Goal: Task Accomplishment & Management: Use online tool/utility

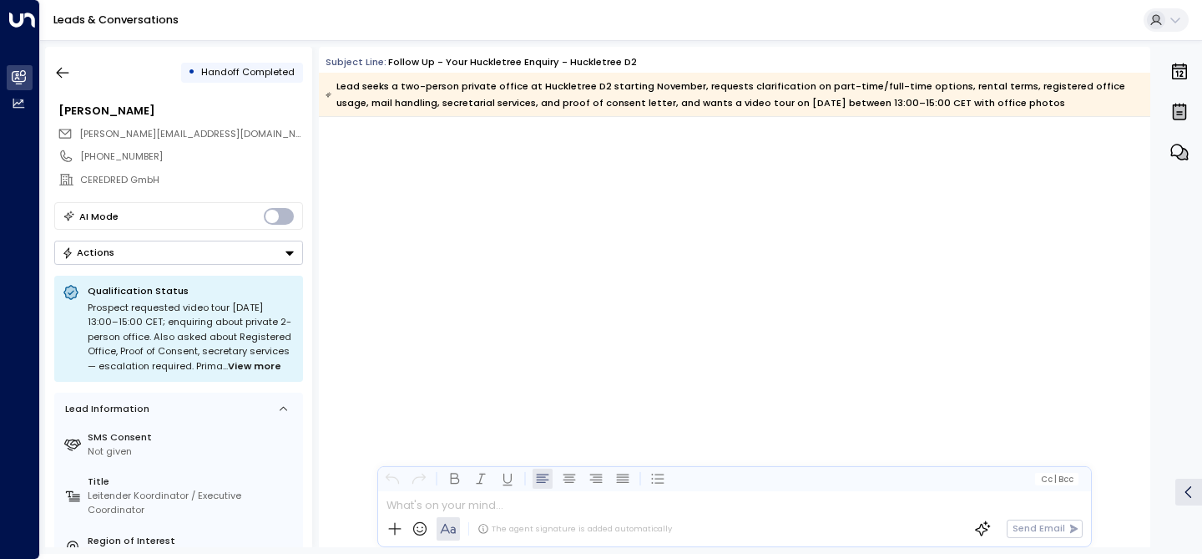
scroll to position [1908, 0]
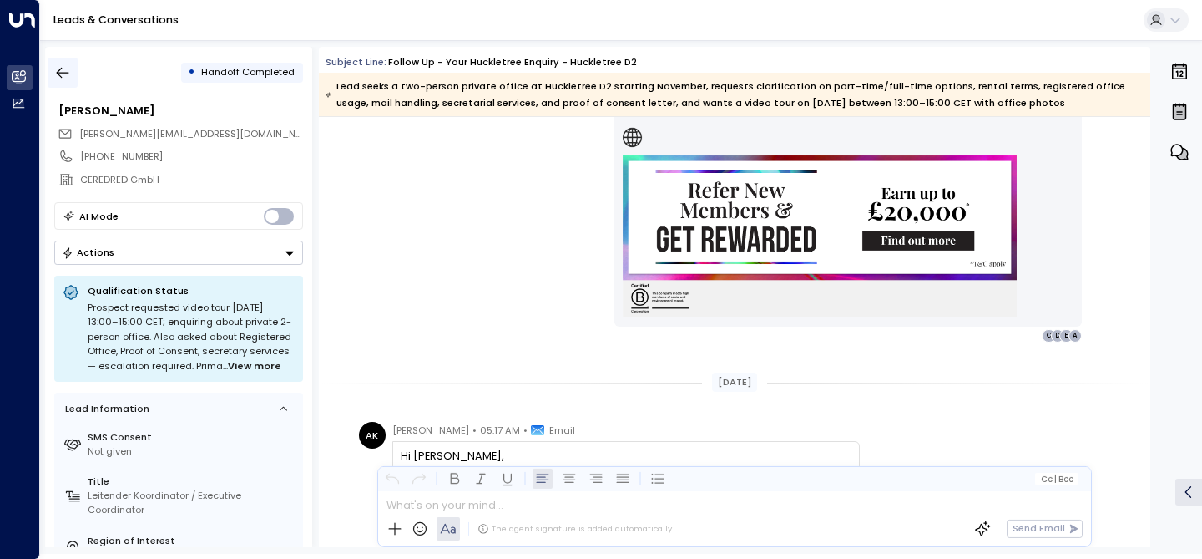
click at [63, 71] on icon "button" at bounding box center [62, 72] width 17 height 17
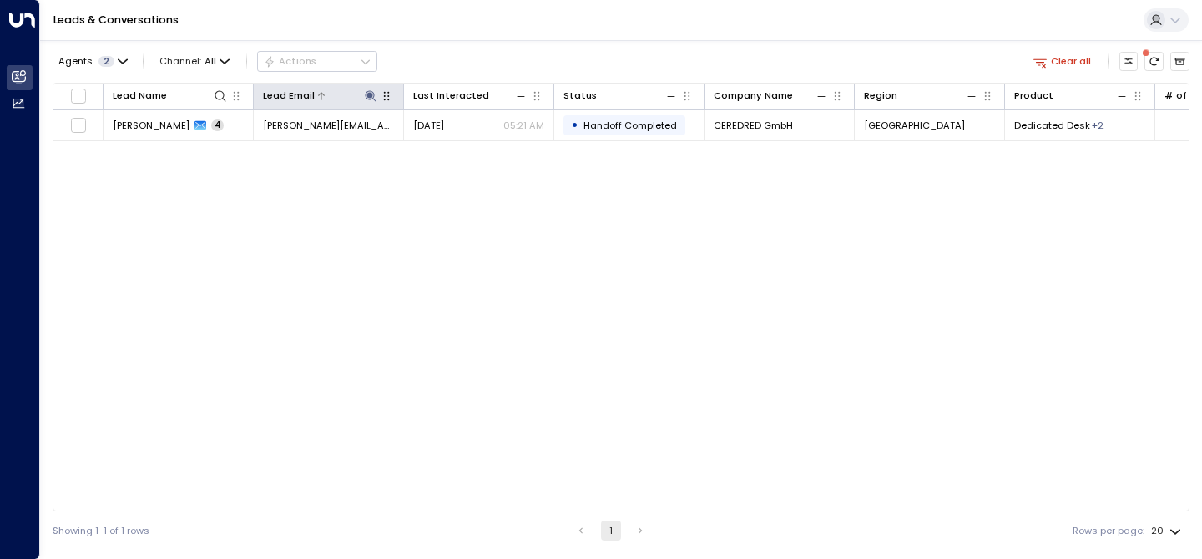
click at [373, 99] on icon at bounding box center [370, 95] width 11 height 11
click at [452, 142] on icon "button" at bounding box center [452, 146] width 11 height 11
click at [380, 147] on input "text" at bounding box center [371, 147] width 185 height 28
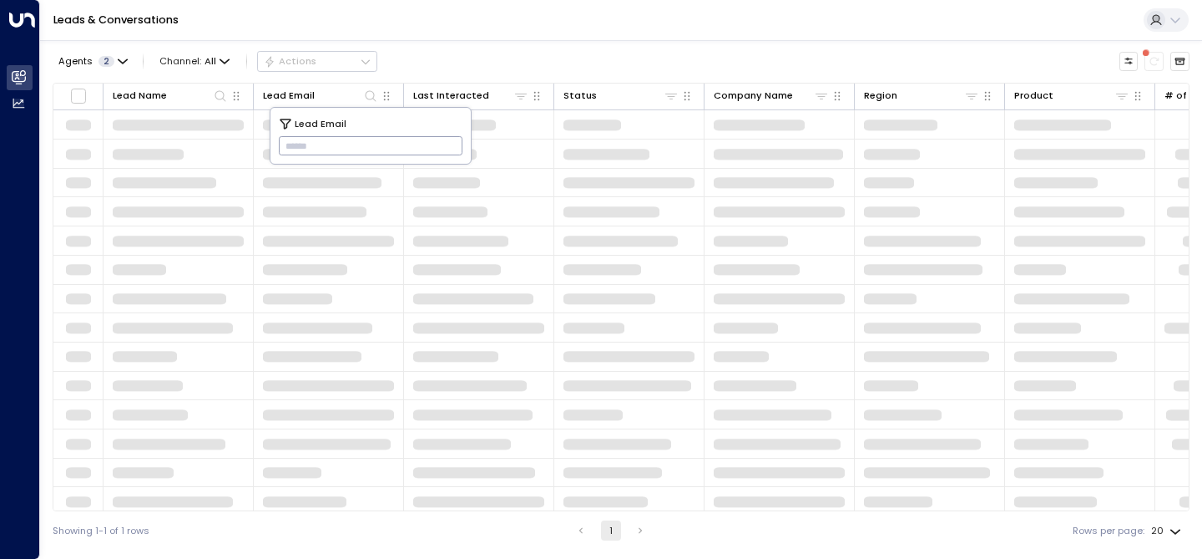
type input "**********"
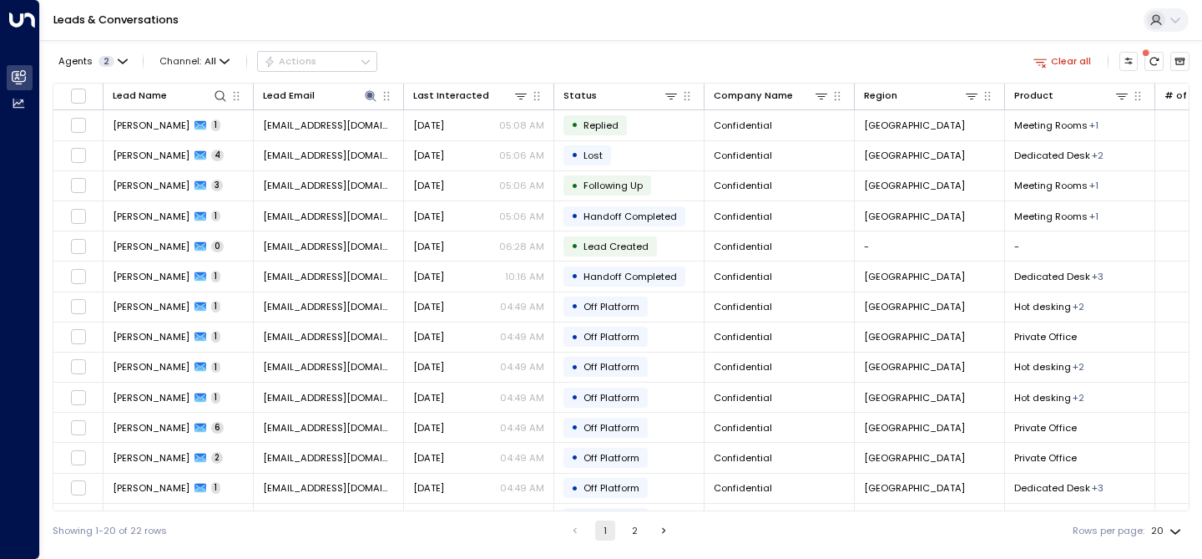
click at [524, 37] on div "Leads & Conversations" at bounding box center [621, 20] width 1162 height 41
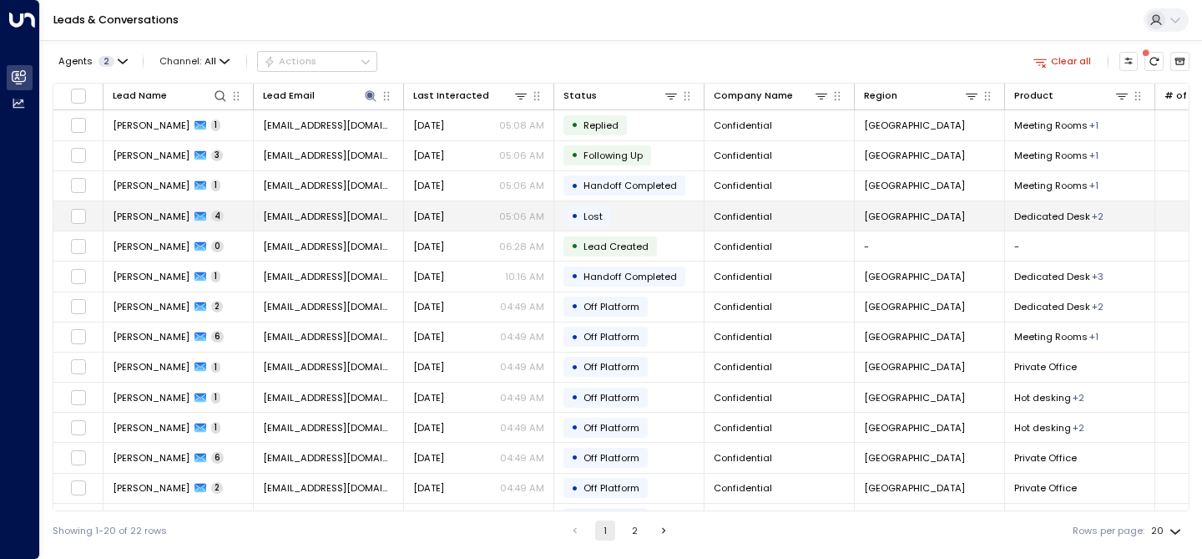
click at [151, 218] on span "[PERSON_NAME]" at bounding box center [151, 216] width 77 height 13
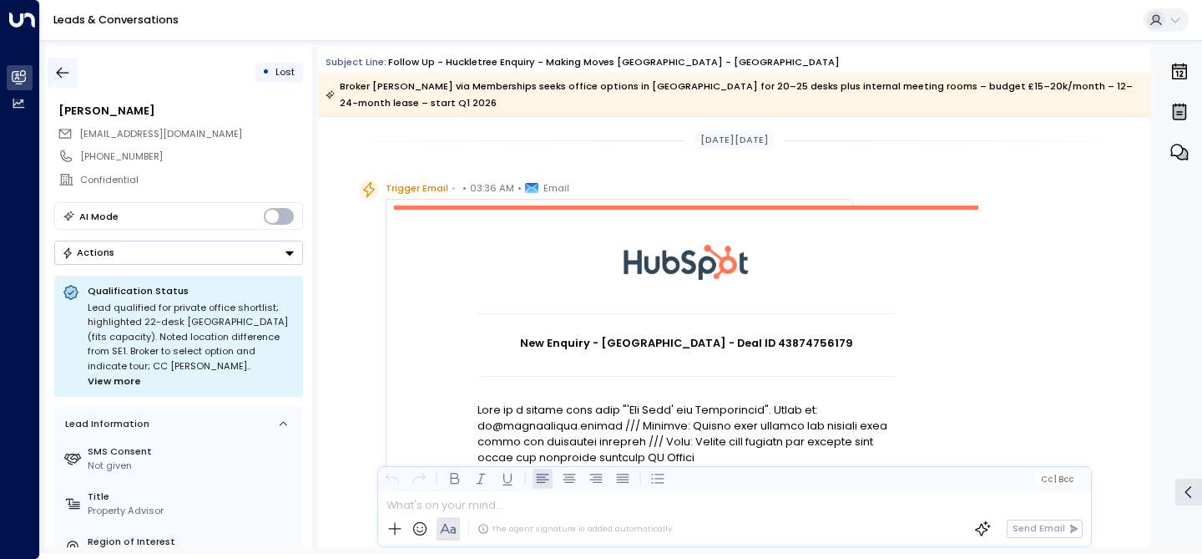
click at [66, 64] on icon "button" at bounding box center [62, 72] width 17 height 17
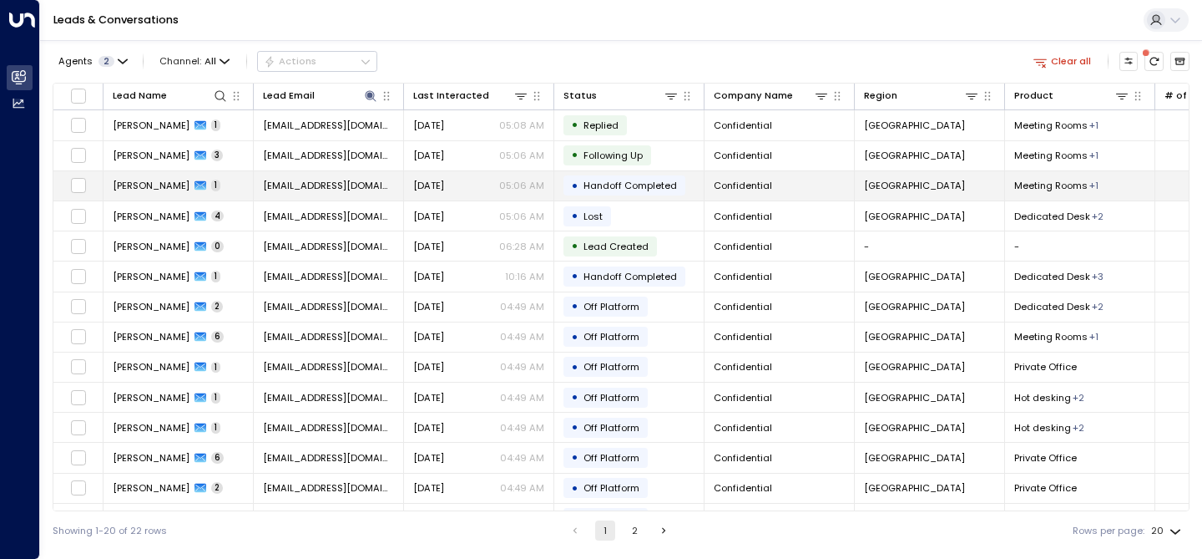
click at [146, 188] on span "[PERSON_NAME]" at bounding box center [151, 185] width 77 height 13
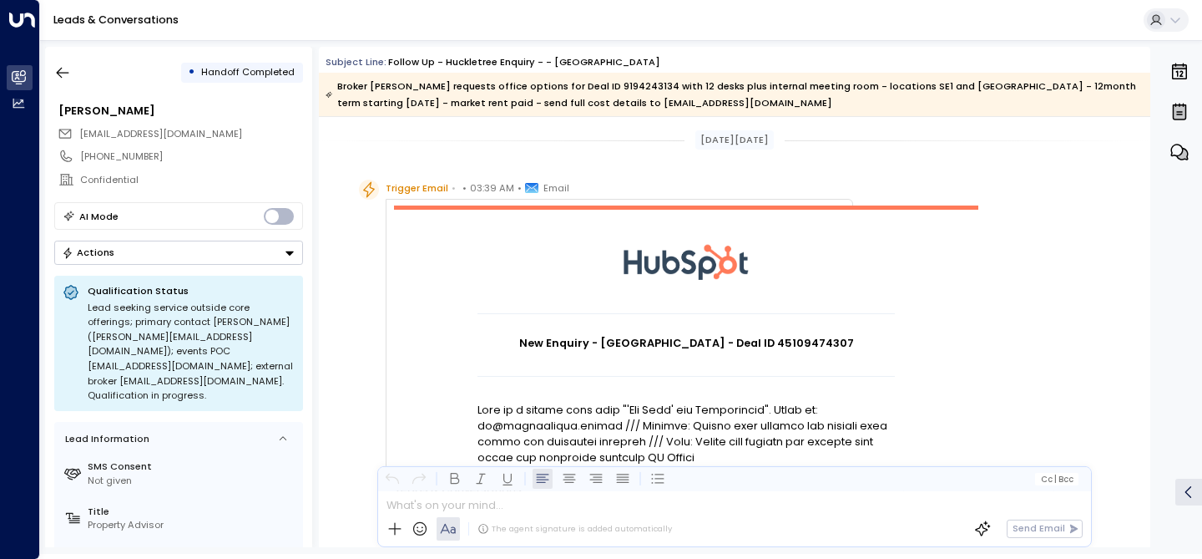
click at [781, 343] on h1 "New Enquiry - [GEOGRAPHIC_DATA] - Deal ID 45109474307" at bounding box center [686, 343] width 417 height 16
copy h1 "45109474307"
click at [55, 72] on icon "button" at bounding box center [62, 72] width 17 height 17
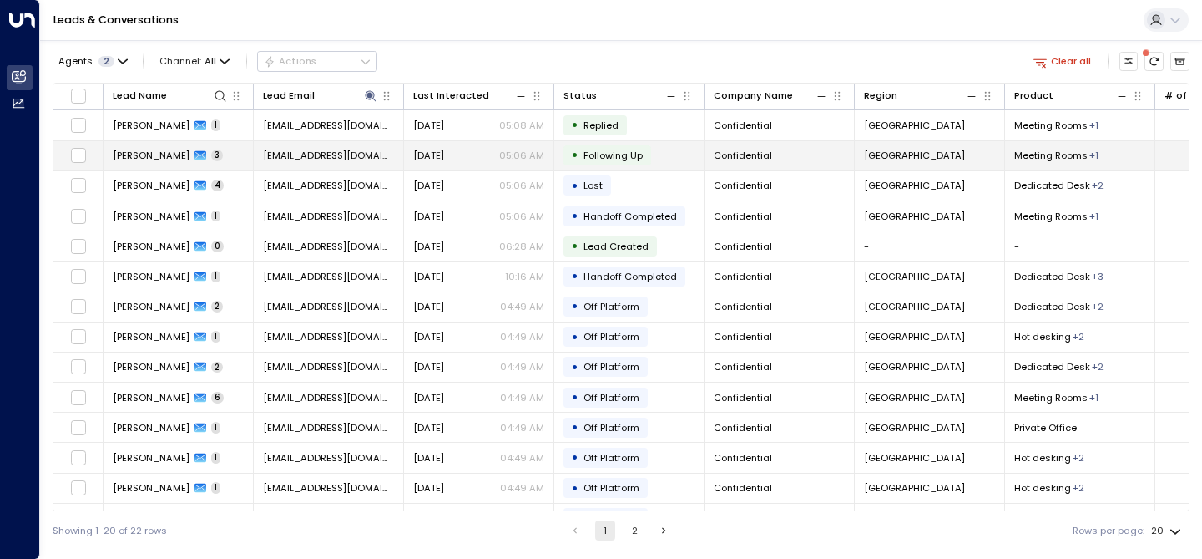
click at [148, 154] on span "[PERSON_NAME]" at bounding box center [151, 155] width 77 height 13
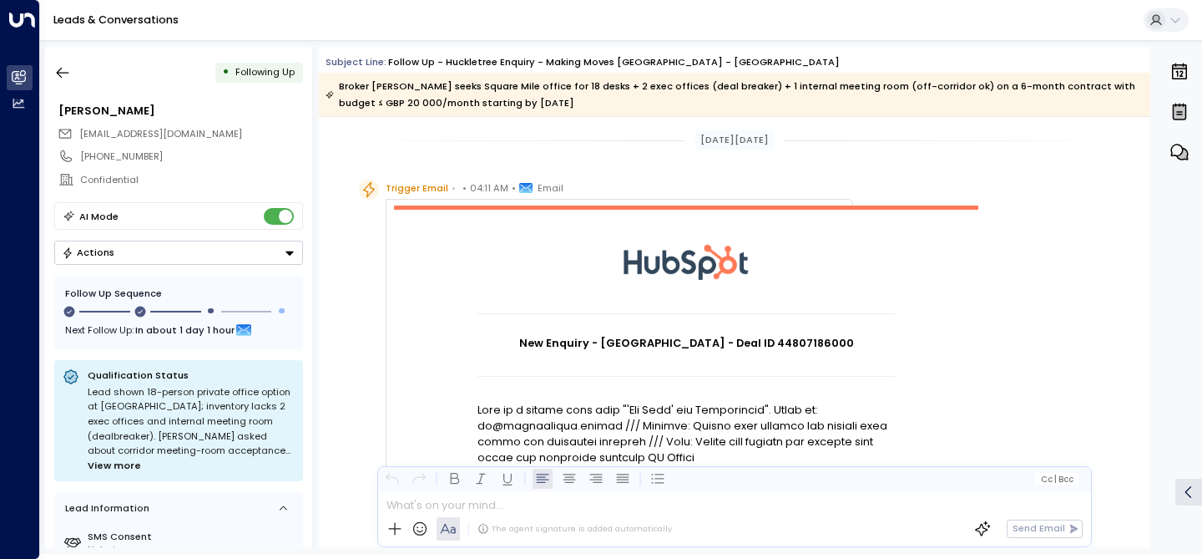
click at [791, 342] on h1 "New Enquiry - [GEOGRAPHIC_DATA] - Deal ID 44807186000" at bounding box center [686, 343] width 417 height 16
click at [792, 342] on h1 "New Enquiry - [GEOGRAPHIC_DATA] - Deal ID 44807186000" at bounding box center [686, 343] width 417 height 16
copy h1 "44807186000"
